Goal: Information Seeking & Learning: Learn about a topic

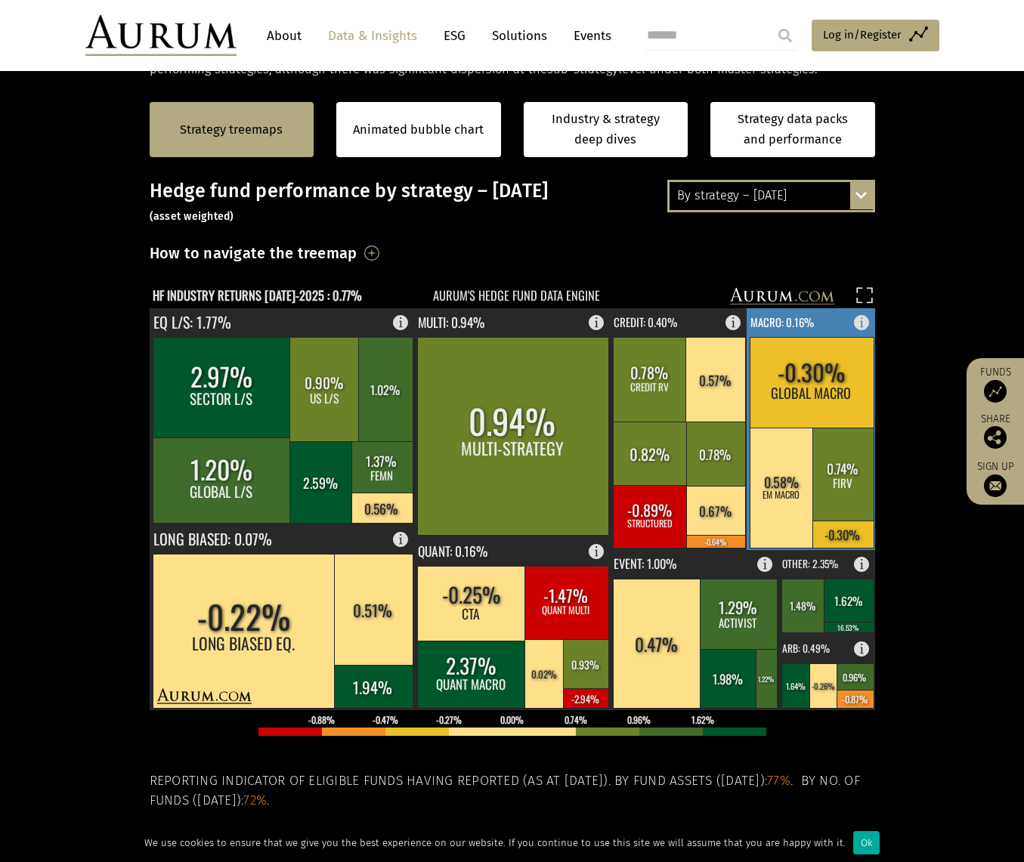
scroll to position [322, 0]
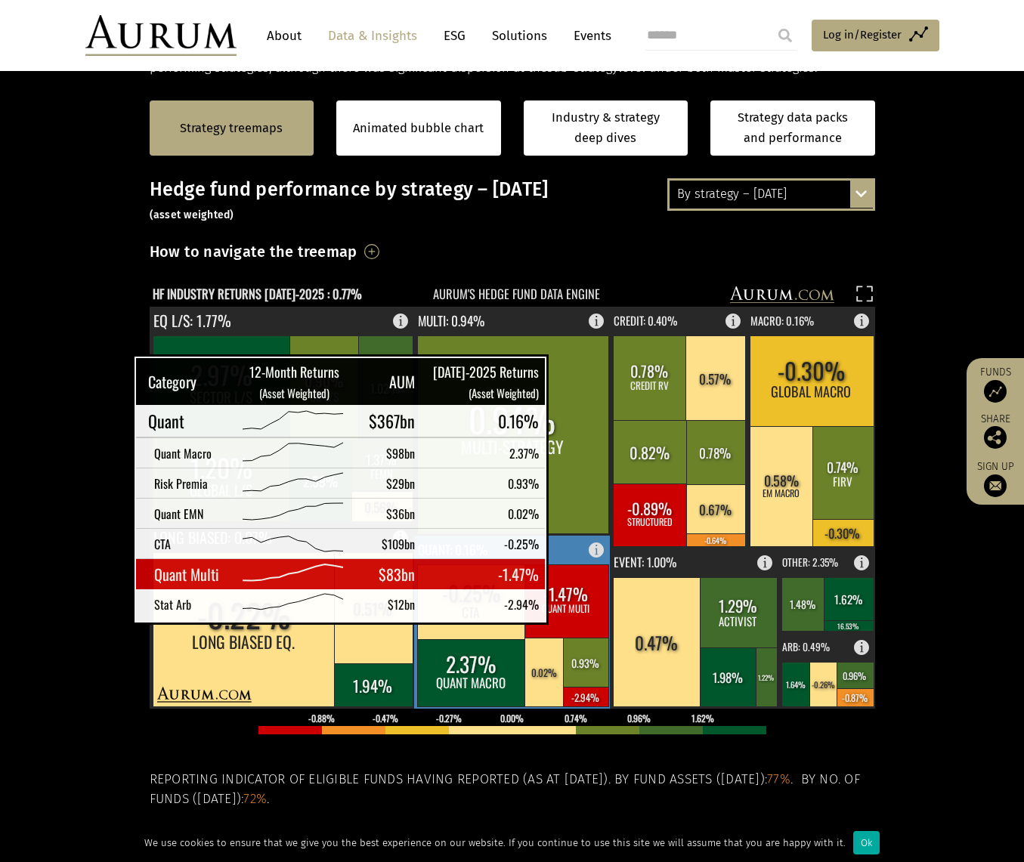
click at [570, 608] on rect at bounding box center [566, 600] width 84 height 73
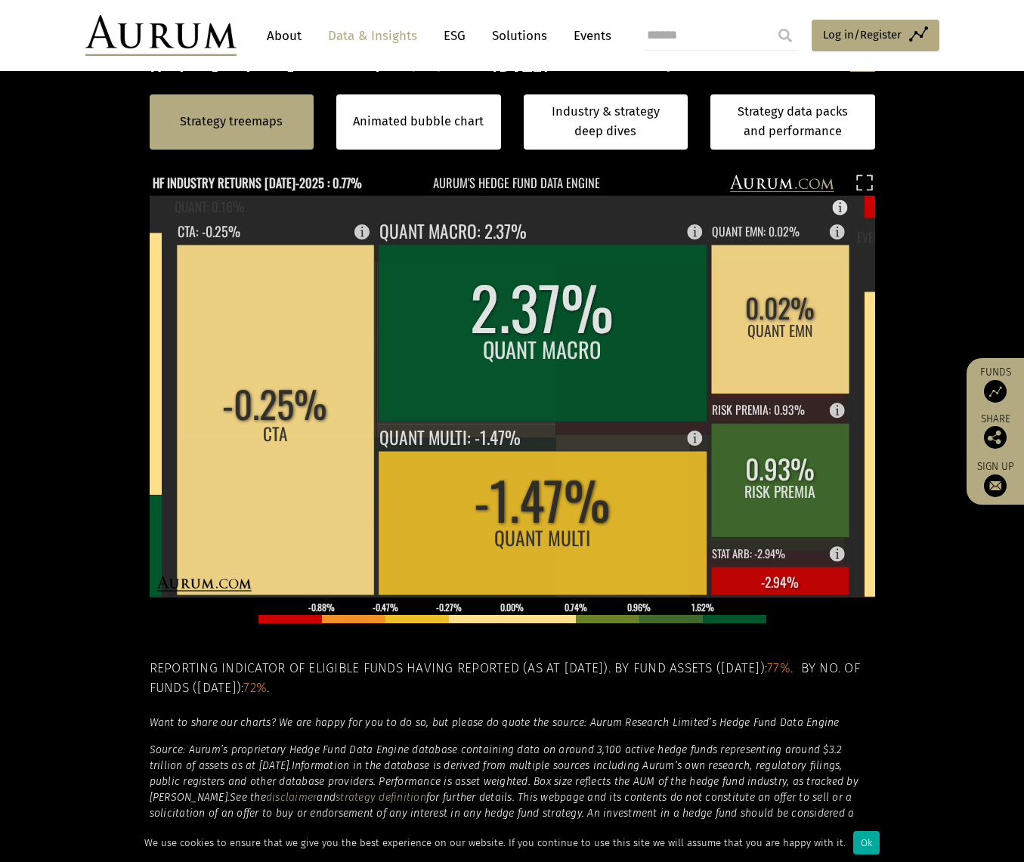
scroll to position [448, 0]
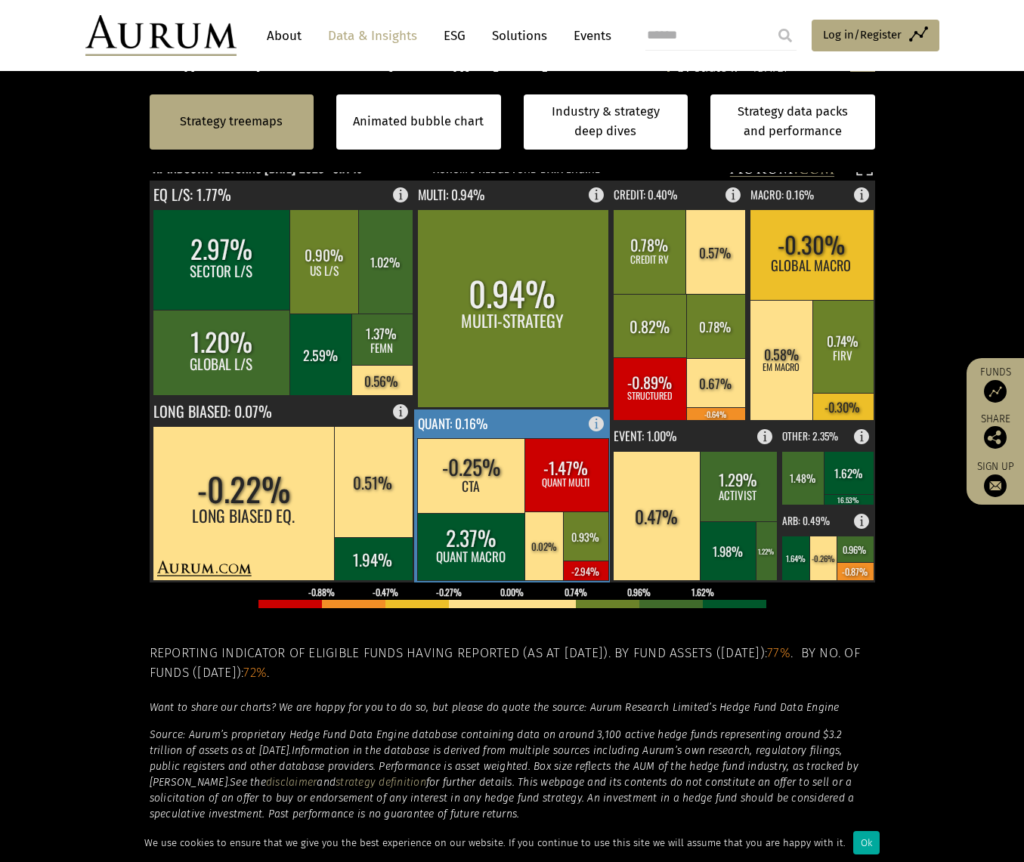
click at [578, 493] on rect at bounding box center [566, 474] width 84 height 73
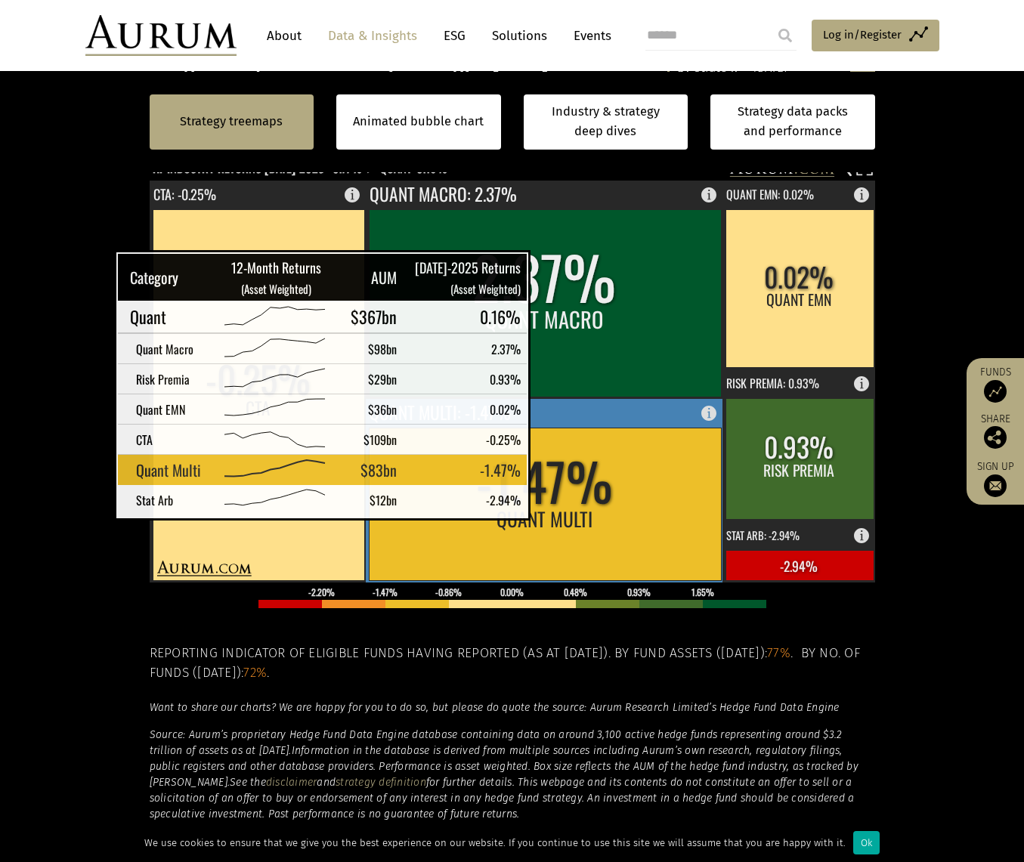
click at [552, 504] on rect at bounding box center [545, 504] width 352 height 153
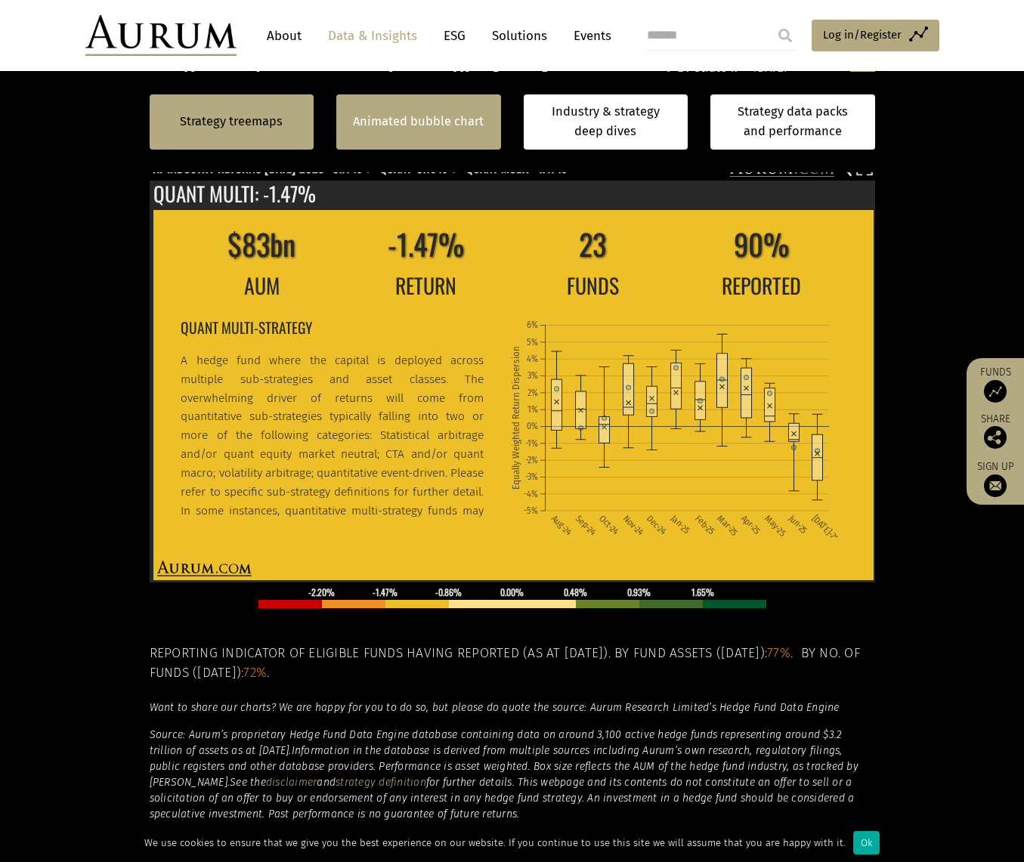
click at [439, 146] on div "Animated bubble chart" at bounding box center [418, 121] width 165 height 55
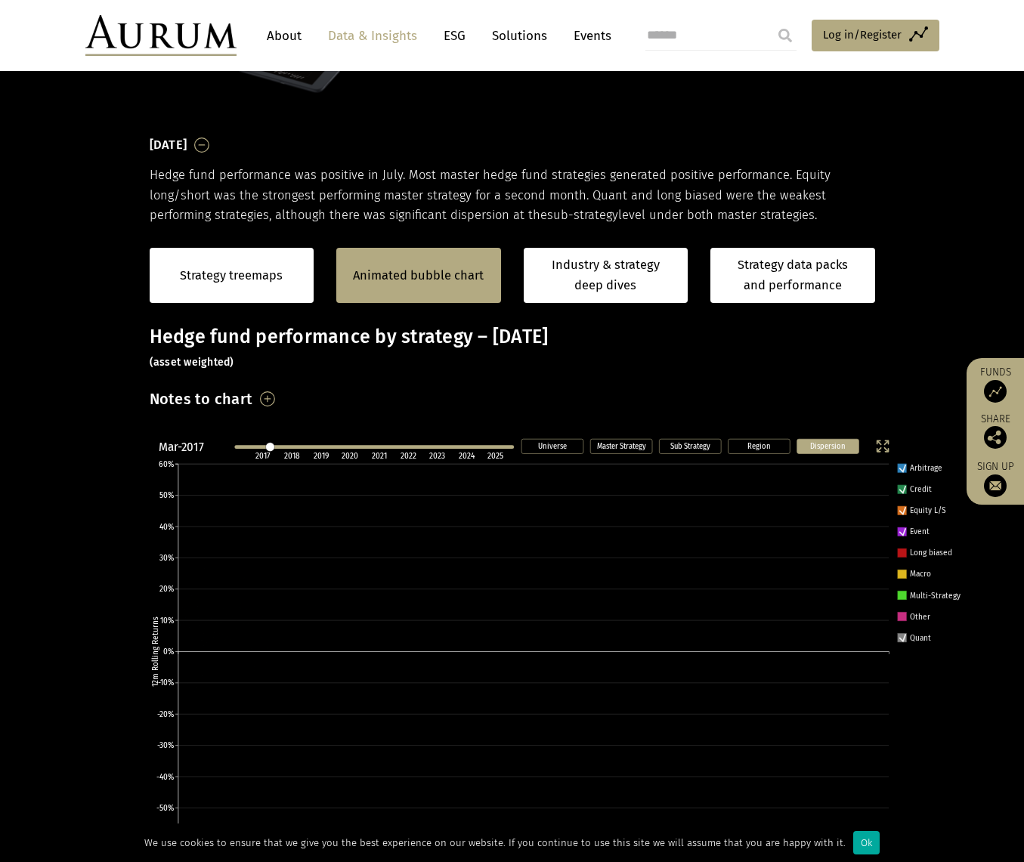
scroll to position [175, 0]
click at [900, 525] on icon "Dispersion Region Sub Strategy Master Strategy Universe Mar-2017 2017 2018 2019…" at bounding box center [557, 678] width 839 height 491
click at [901, 511] on icon at bounding box center [902, 510] width 6 height 7
click at [899, 491] on rect at bounding box center [901, 489] width 9 height 9
click at [901, 466] on icon at bounding box center [902, 468] width 6 height 7
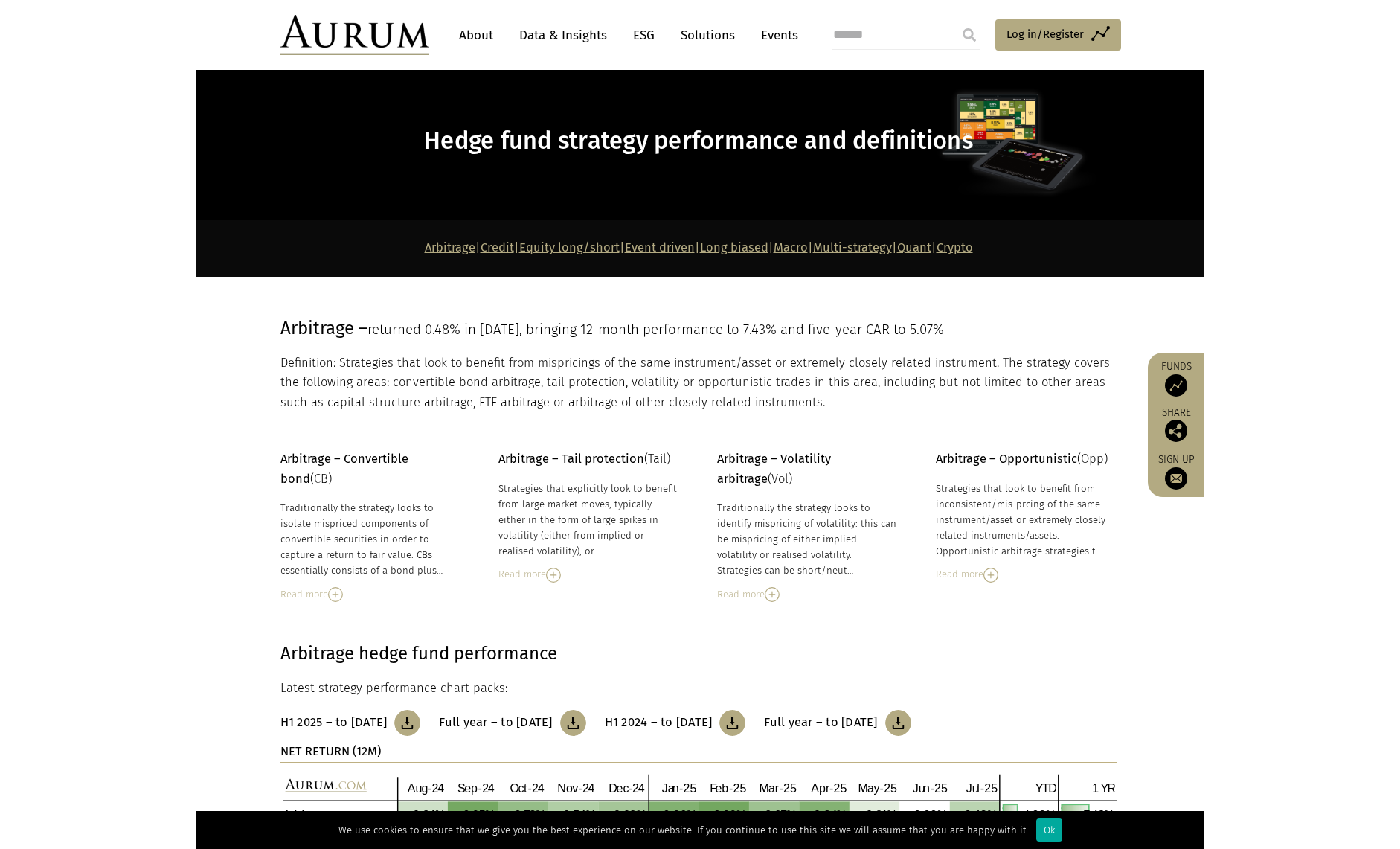
scroll to position [33, 0]
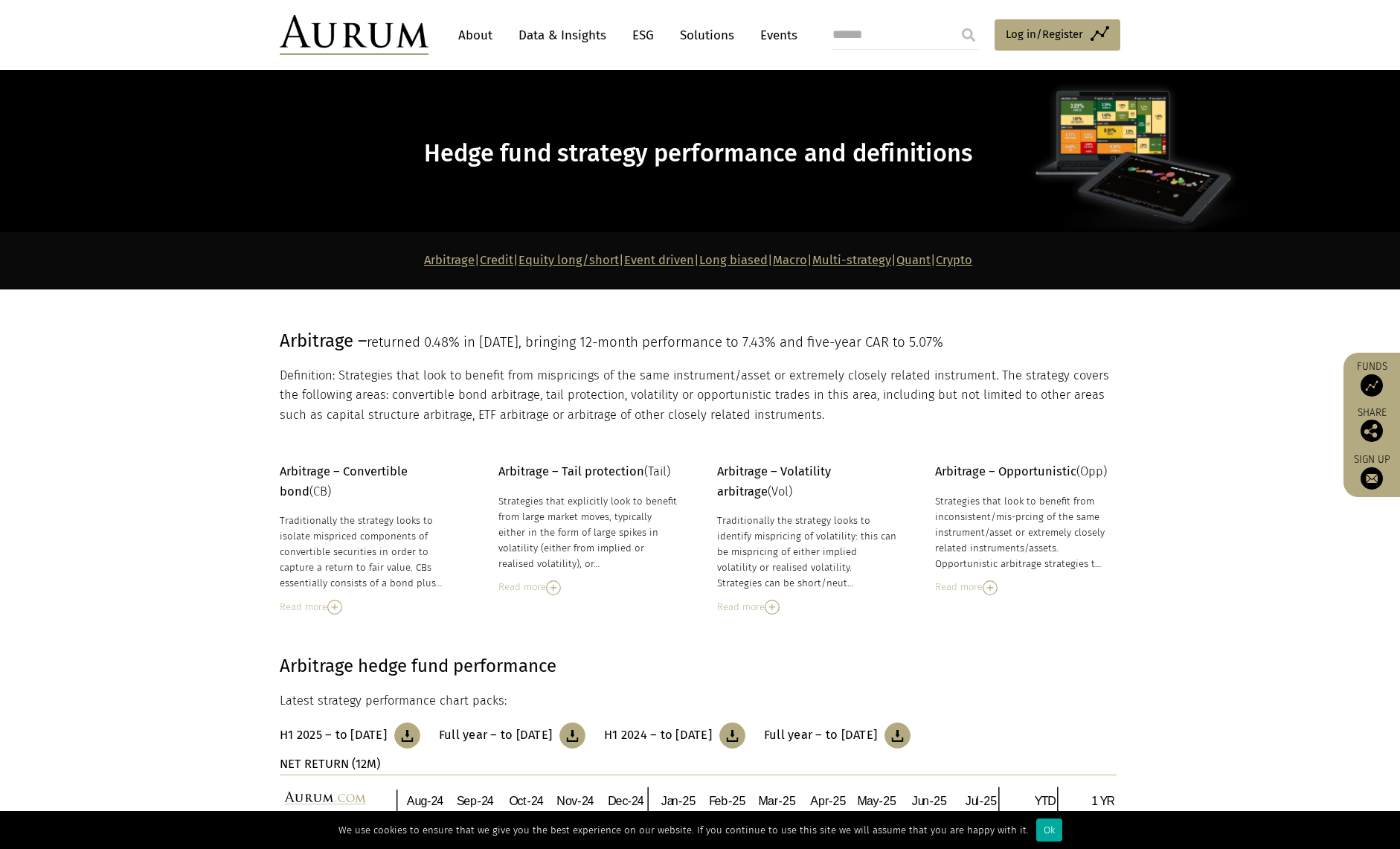
drag, startPoint x: 993, startPoint y: 263, endPoint x: 979, endPoint y: 263, distance: 14.0
click at [972, 263] on strong "Arbitrage | Credit | Equity long/short | Event driven | Long biased | Macro | M…" at bounding box center [698, 260] width 548 height 14
click at [930, 263] on link "Quant" at bounding box center [913, 260] width 34 height 14
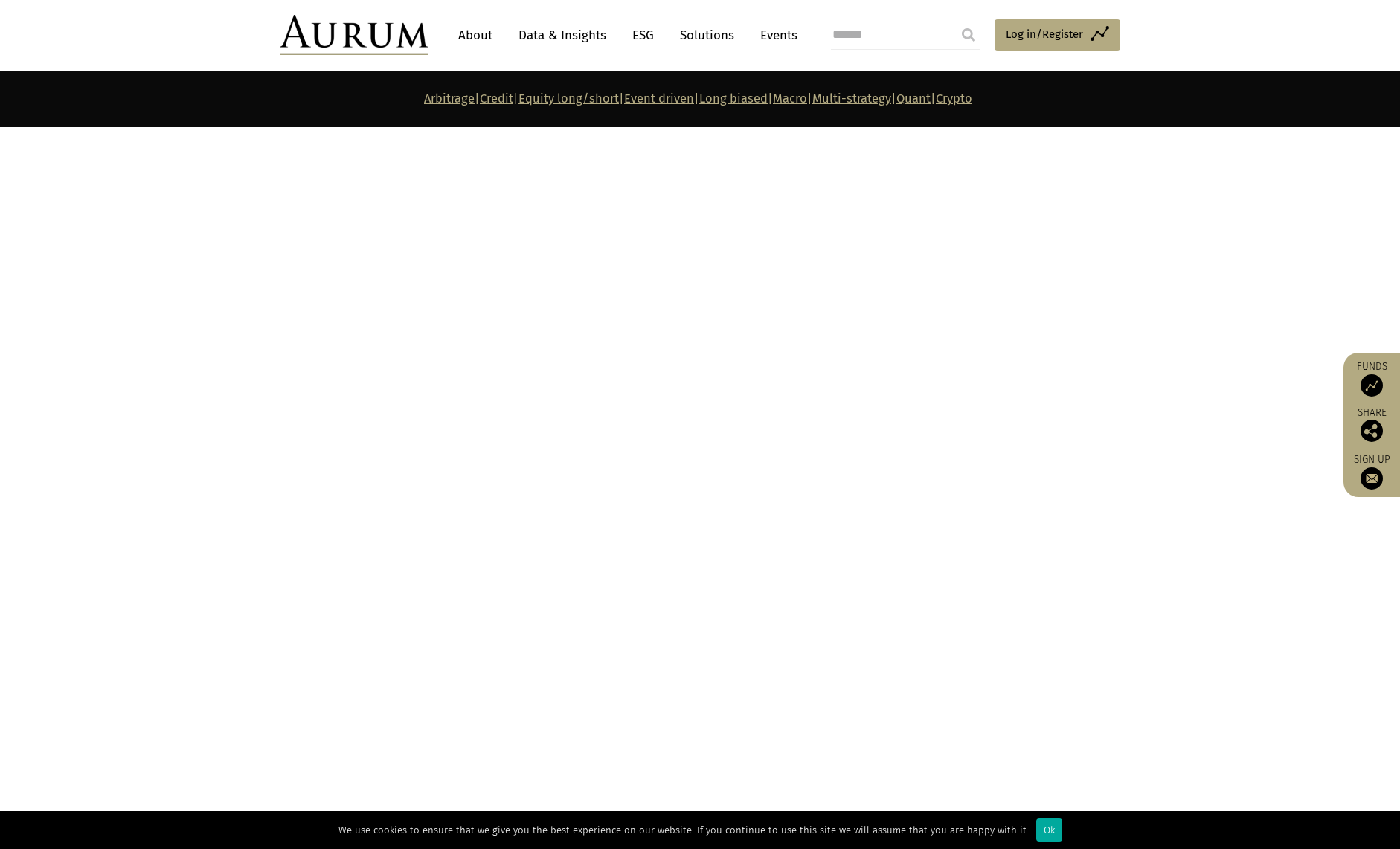
scroll to position [6623, 0]
click at [1007, 826] on div "Ok" at bounding box center [1049, 829] width 26 height 23
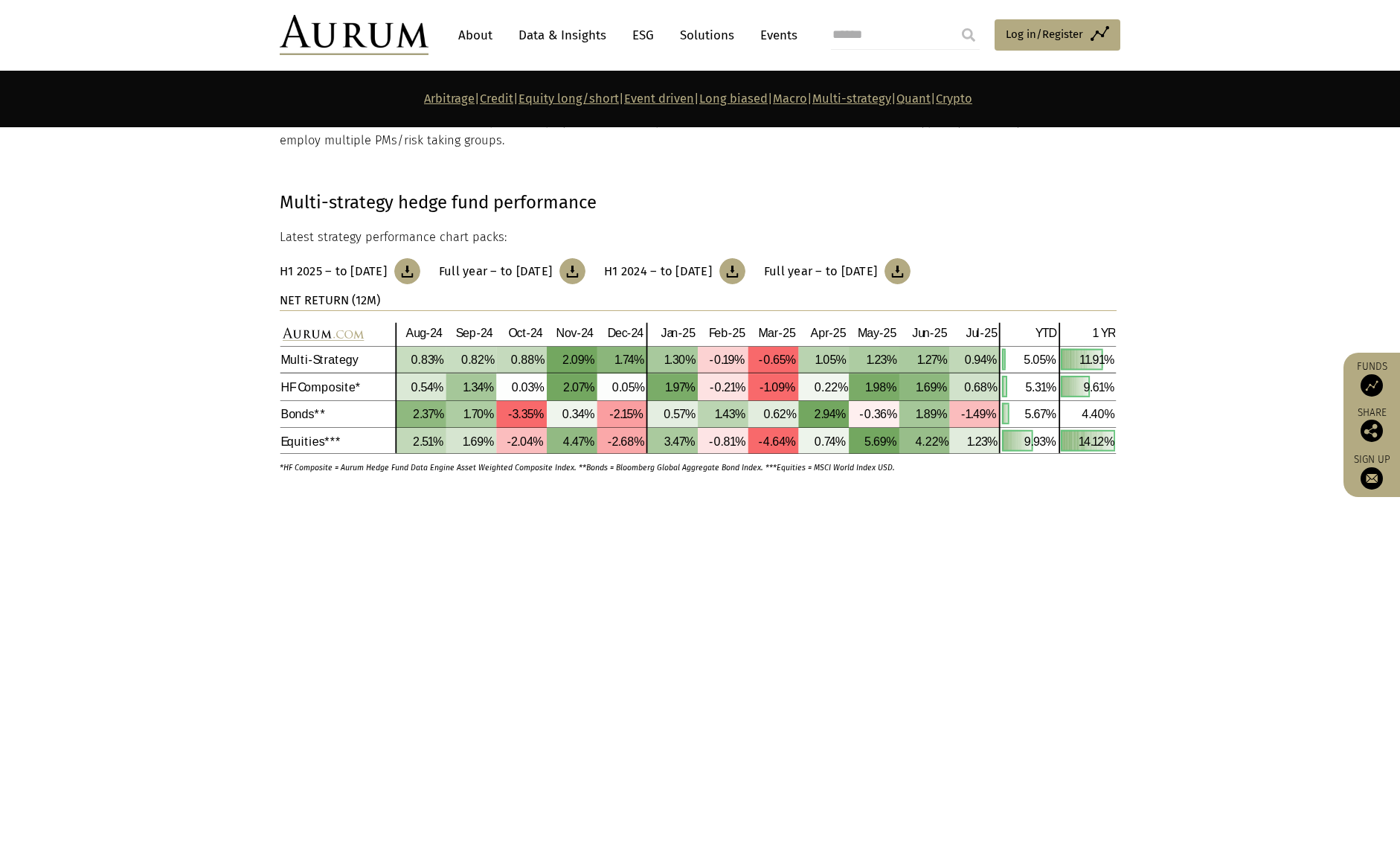
scroll to position [5950, 0]
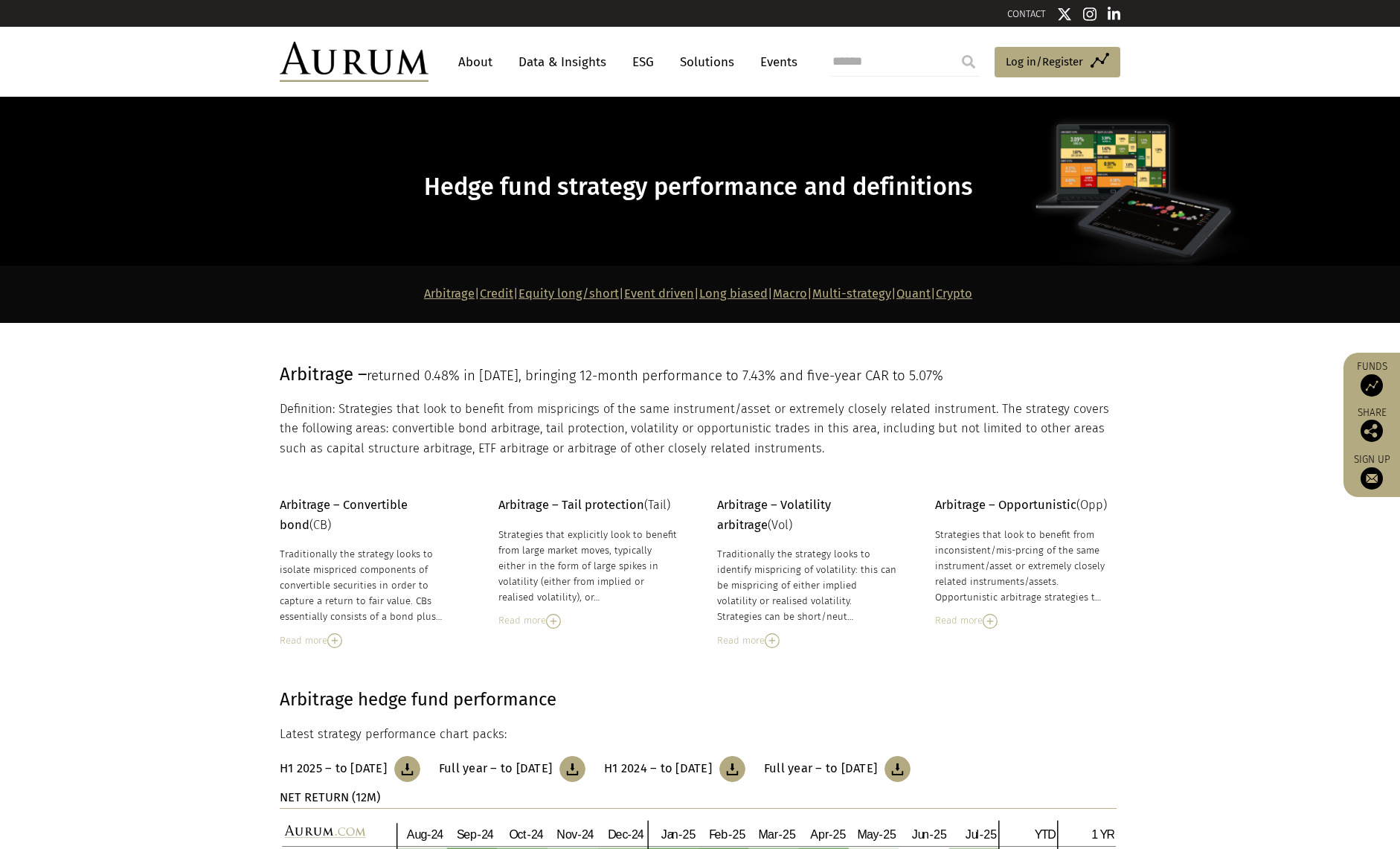
click at [930, 294] on link "Quant" at bounding box center [913, 294] width 34 height 14
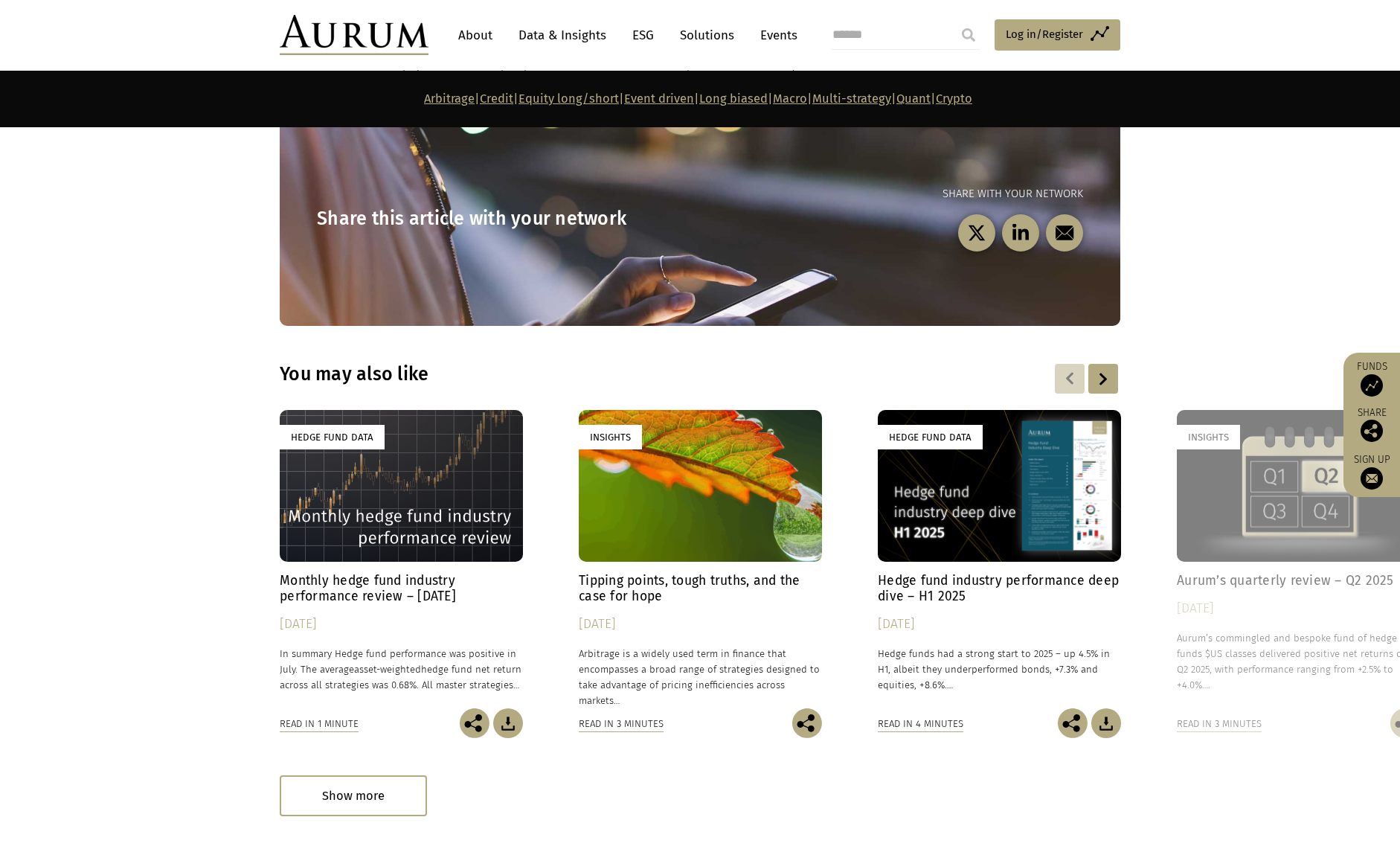
scroll to position [8180, 0]
